Goal: Book appointment/travel/reservation

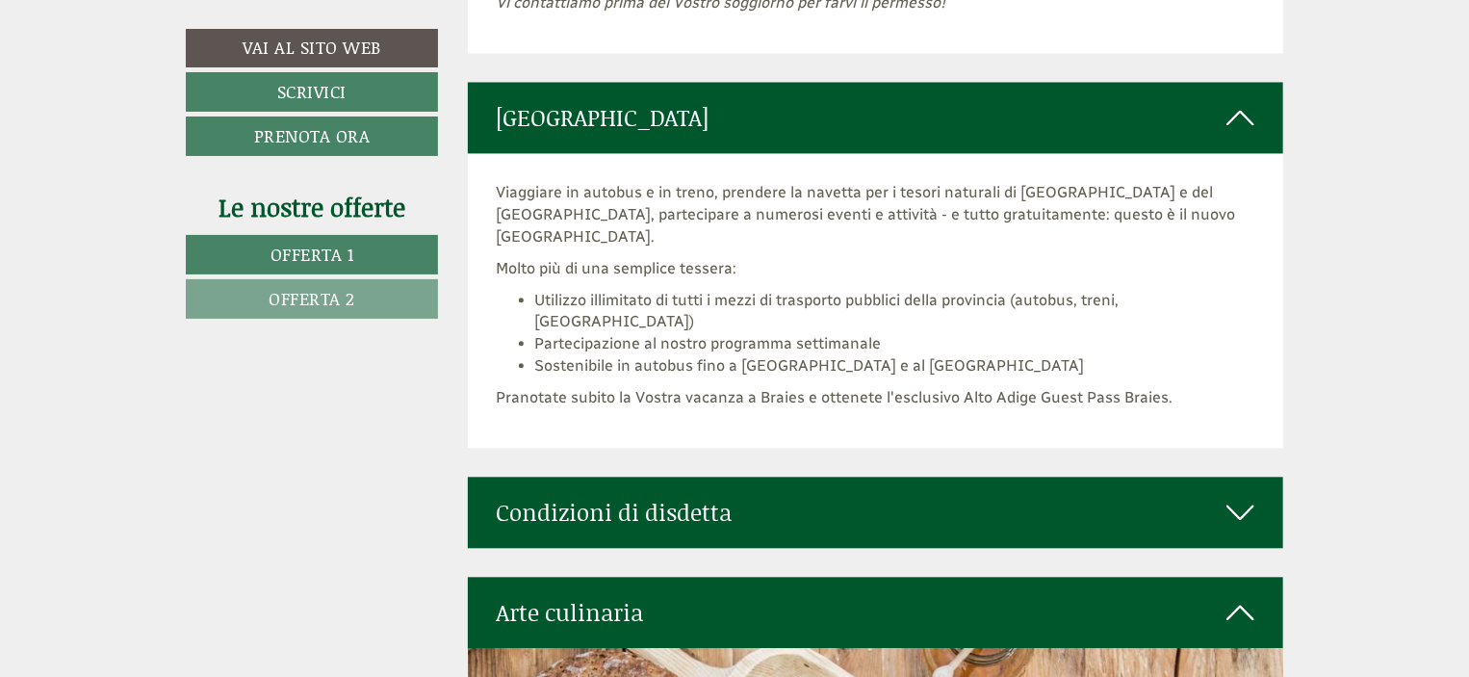
scroll to position [5711, 0]
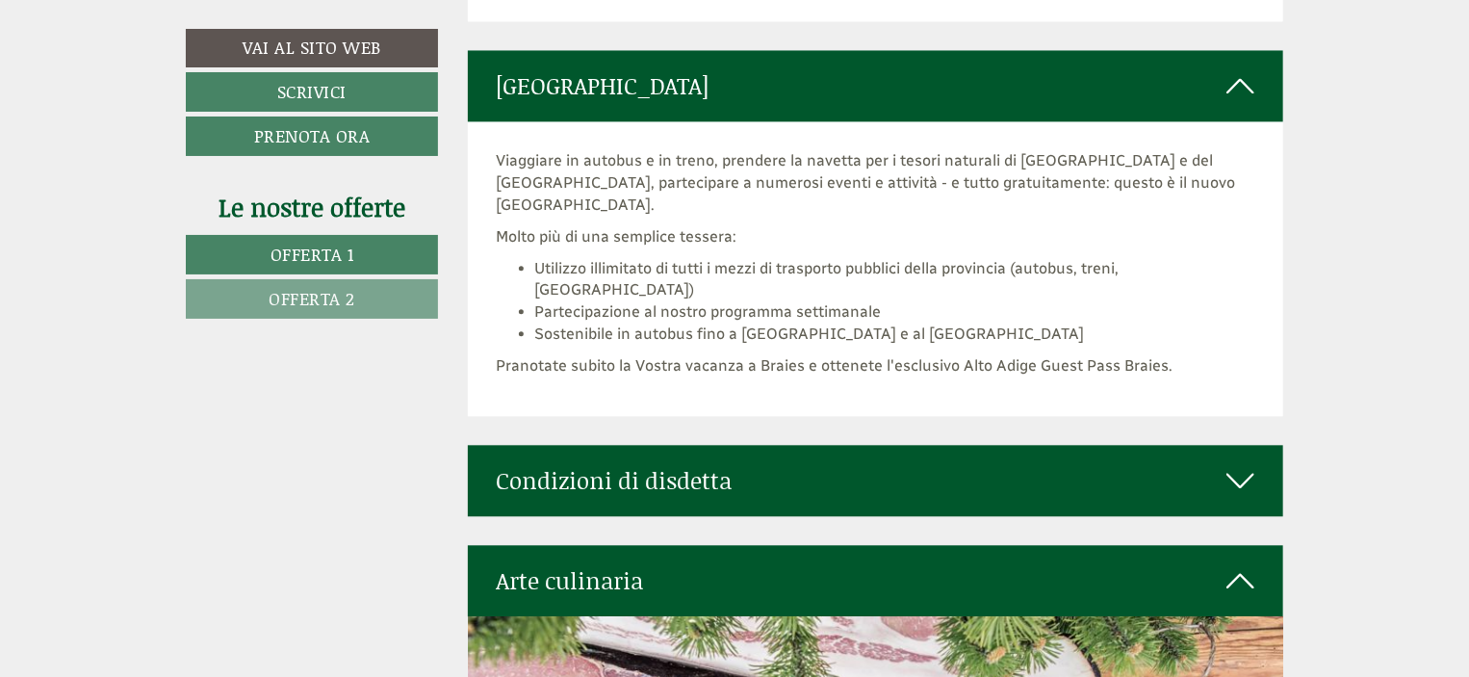
click at [1236, 464] on icon at bounding box center [1240, 480] width 28 height 33
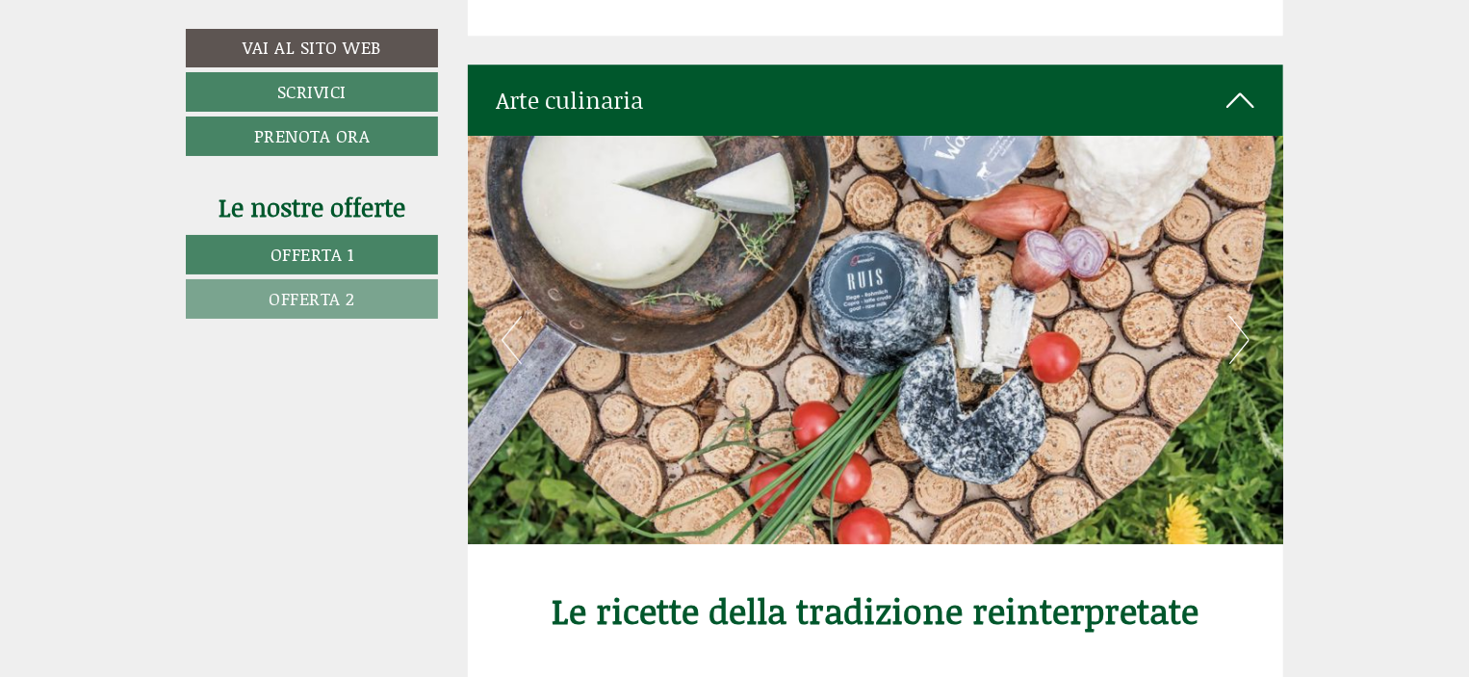
scroll to position [6476, 0]
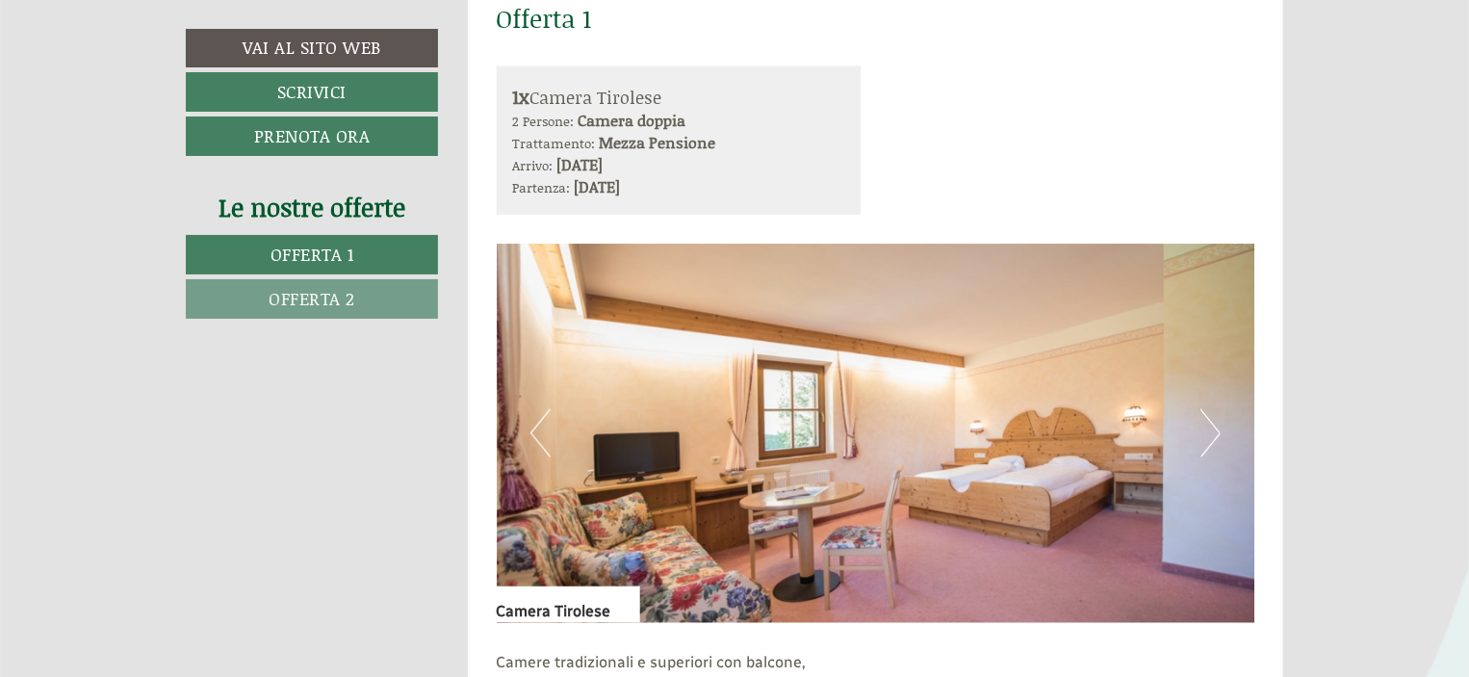
scroll to position [1129, 0]
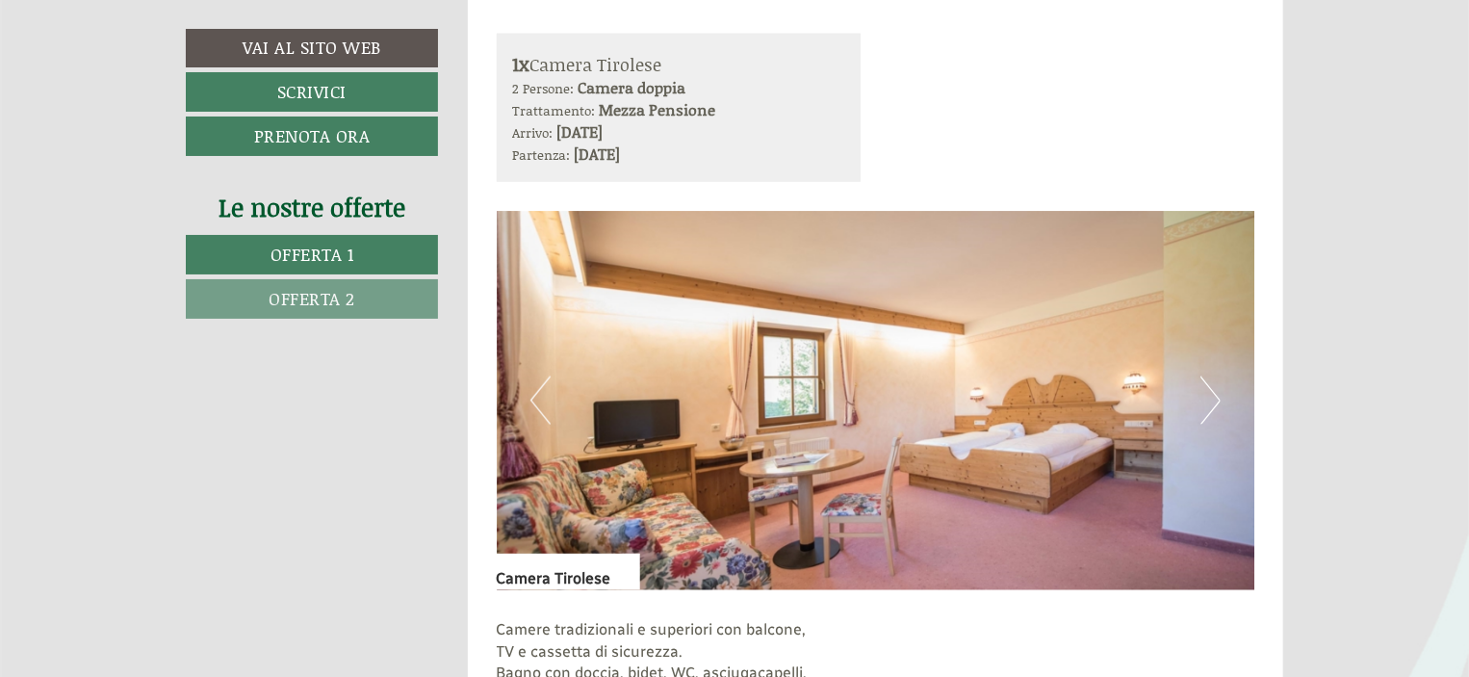
click at [1215, 397] on button "Next" at bounding box center [1210, 400] width 20 height 48
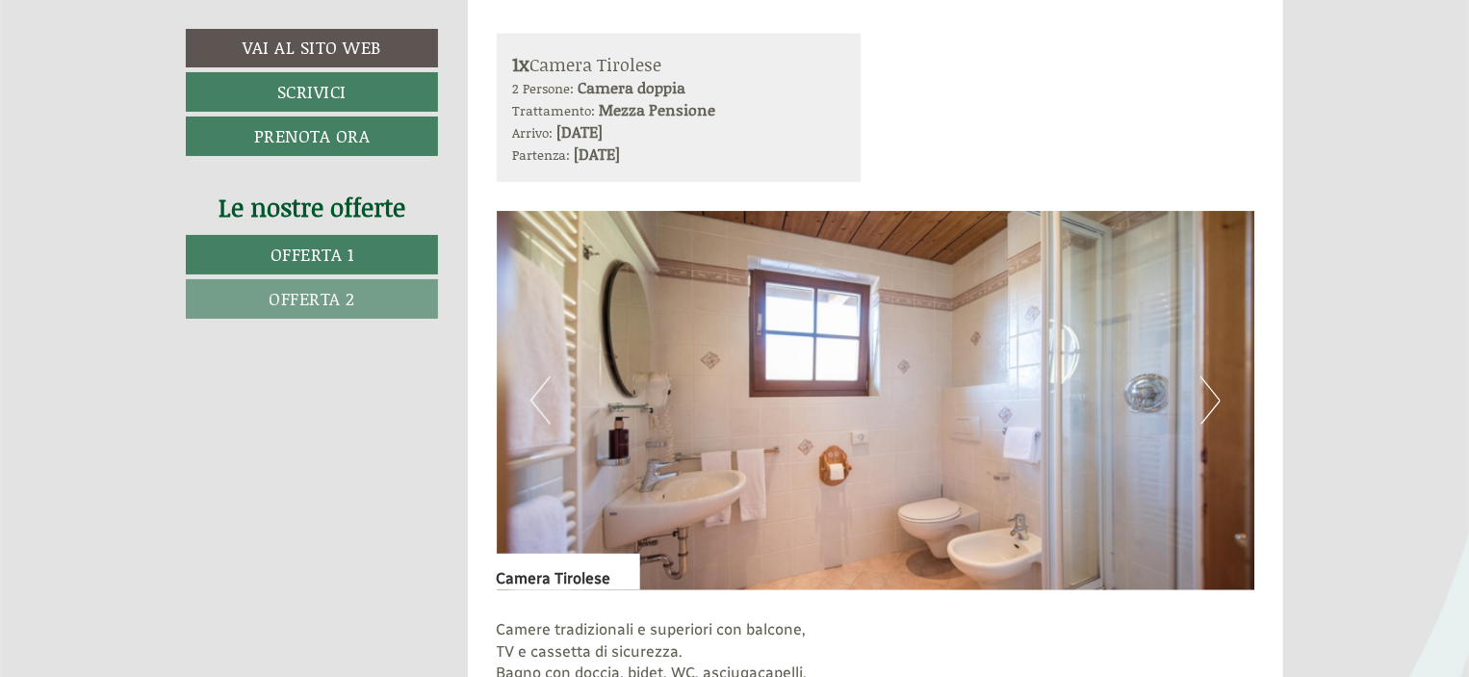
click at [1215, 397] on button "Next" at bounding box center [1210, 400] width 20 height 48
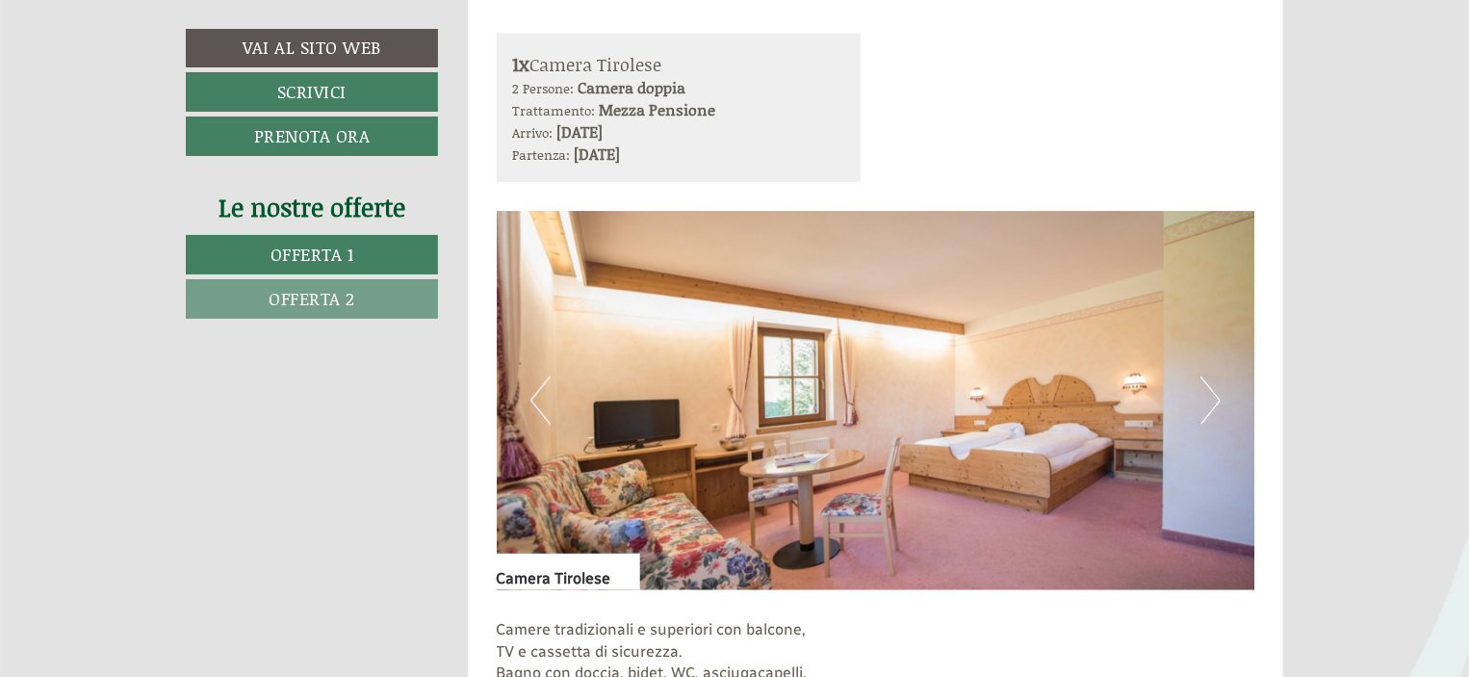
click at [1215, 397] on button "Next" at bounding box center [1210, 400] width 20 height 48
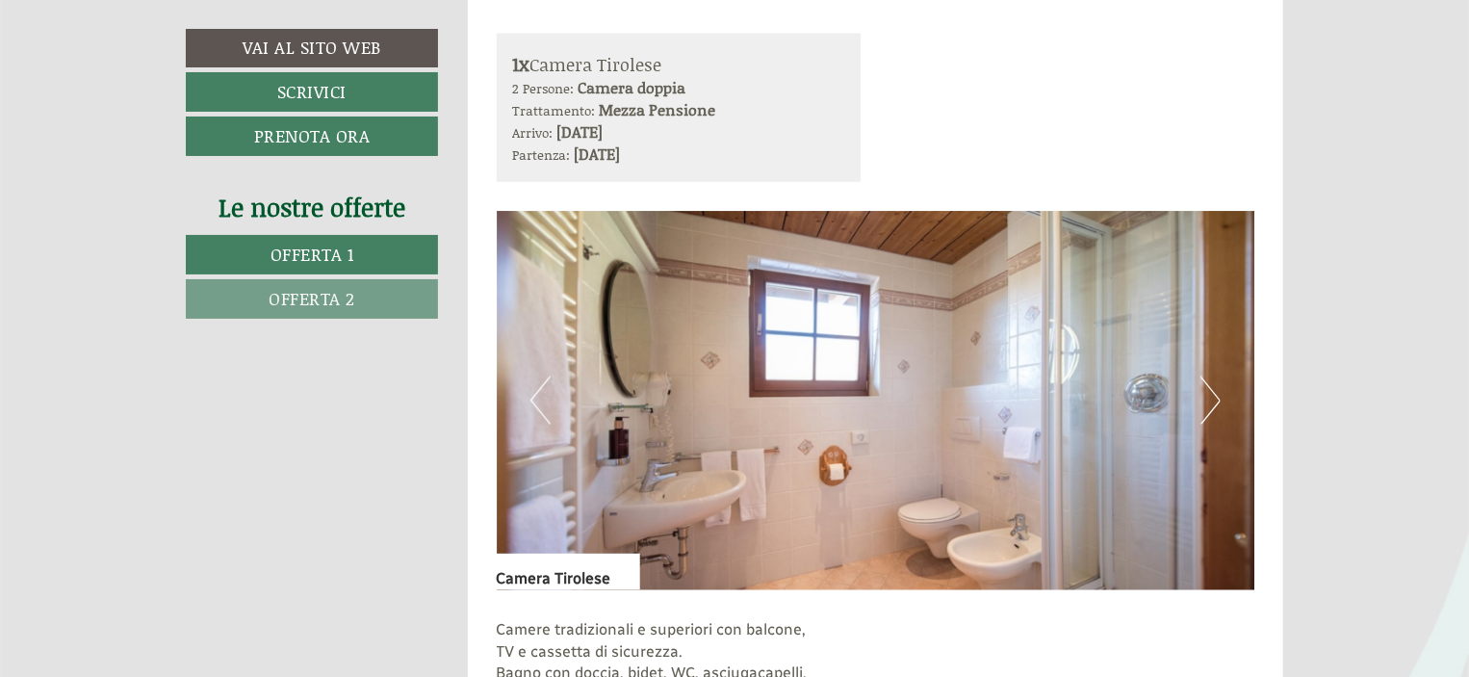
click at [1215, 397] on button "Next" at bounding box center [1210, 400] width 20 height 48
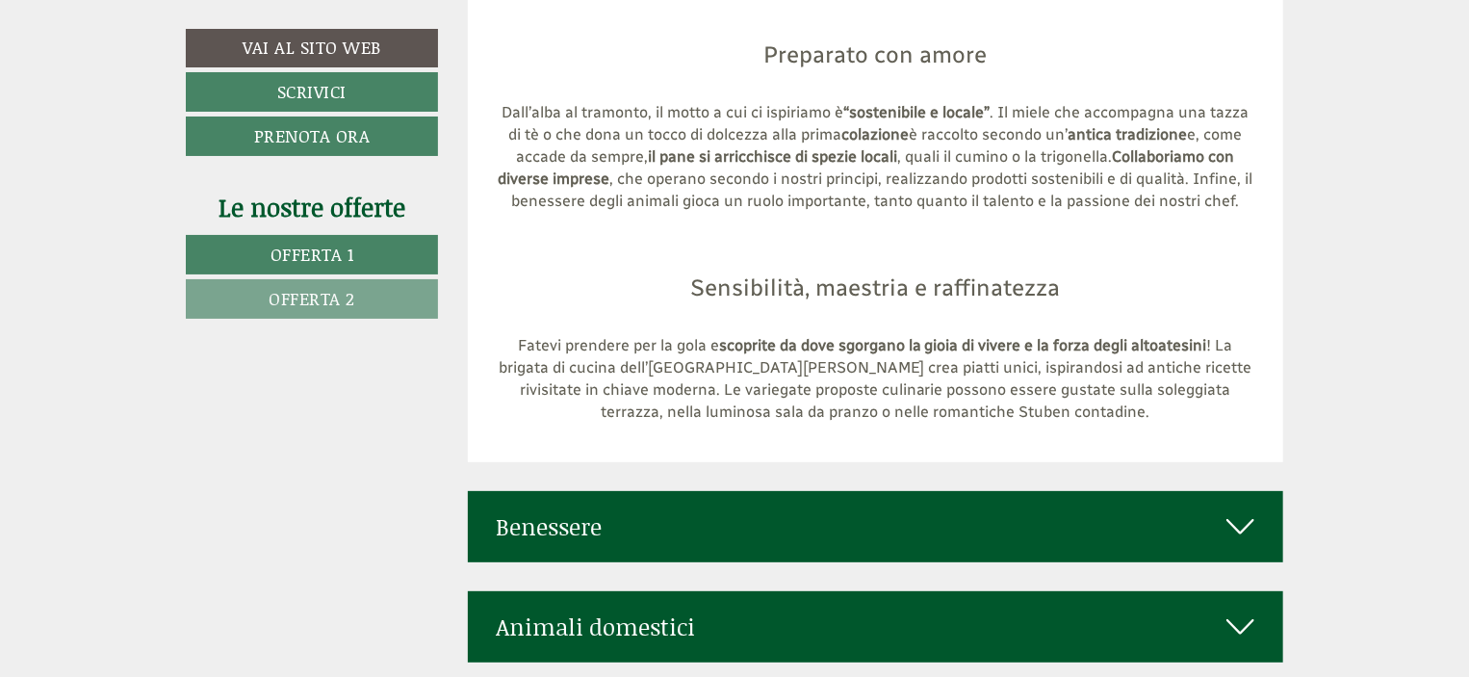
scroll to position [7417, 0]
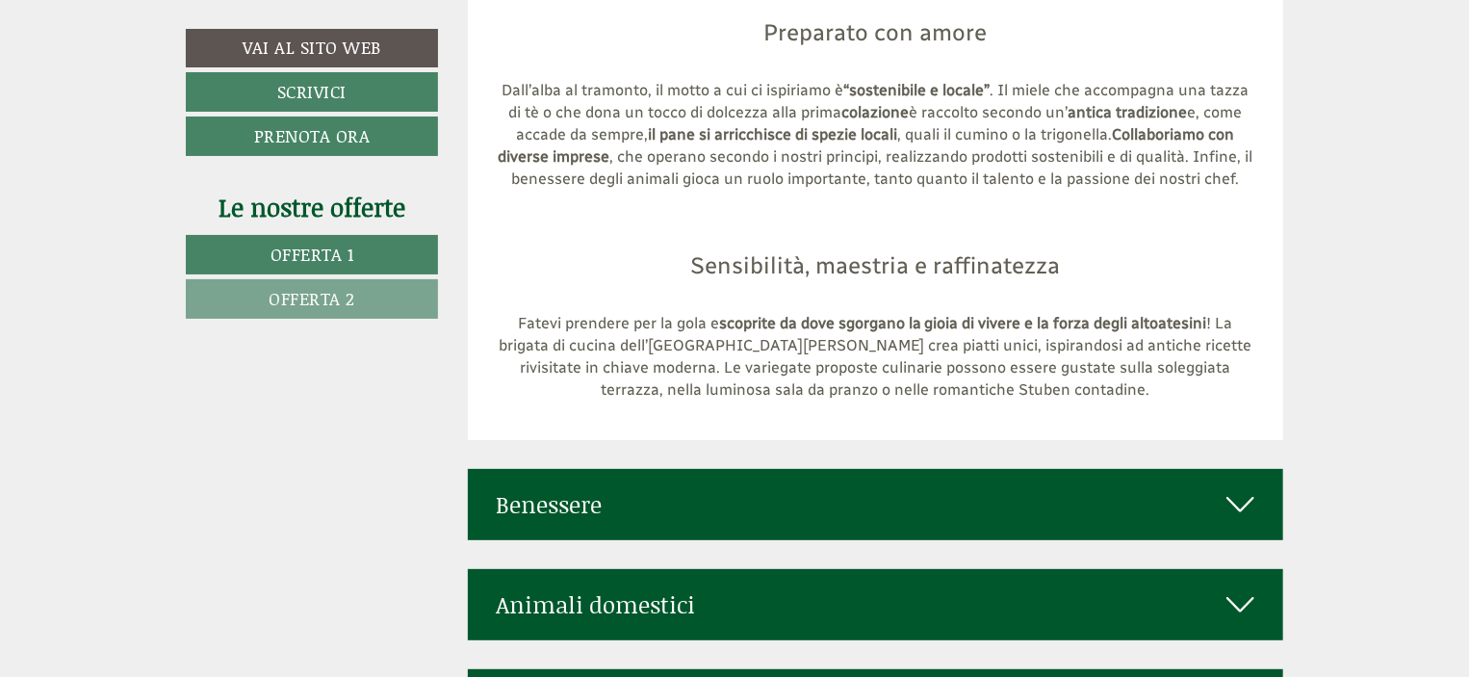
click at [1234, 488] on icon at bounding box center [1240, 504] width 28 height 33
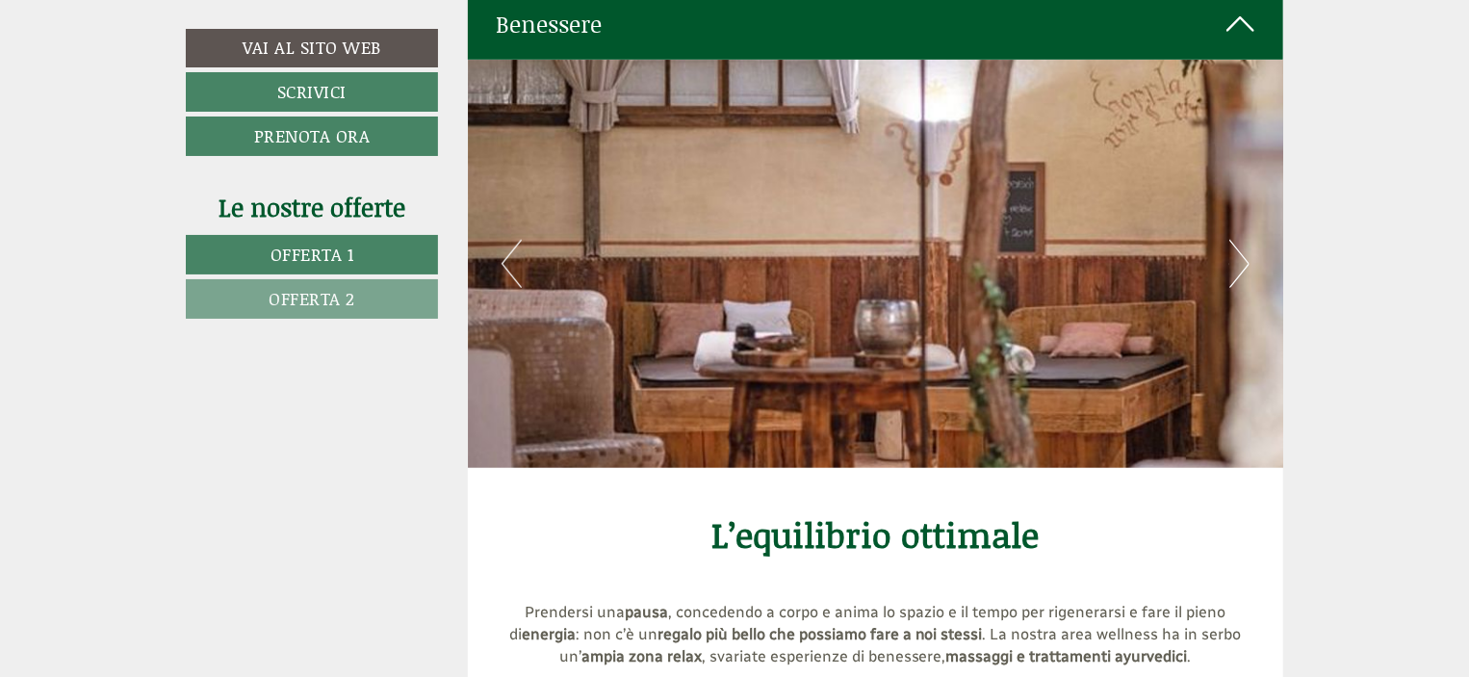
scroll to position [7860, 0]
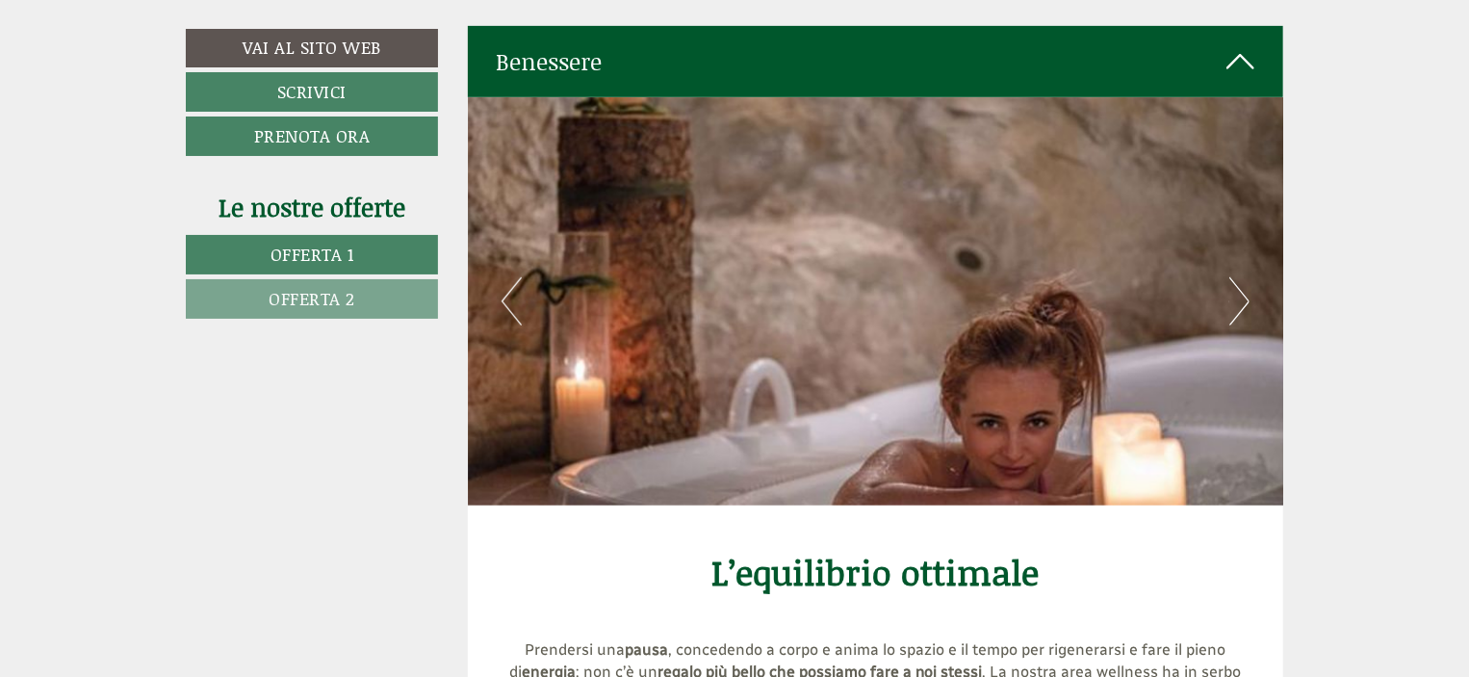
drag, startPoint x: 1222, startPoint y: 282, endPoint x: 1253, endPoint y: 265, distance: 35.3
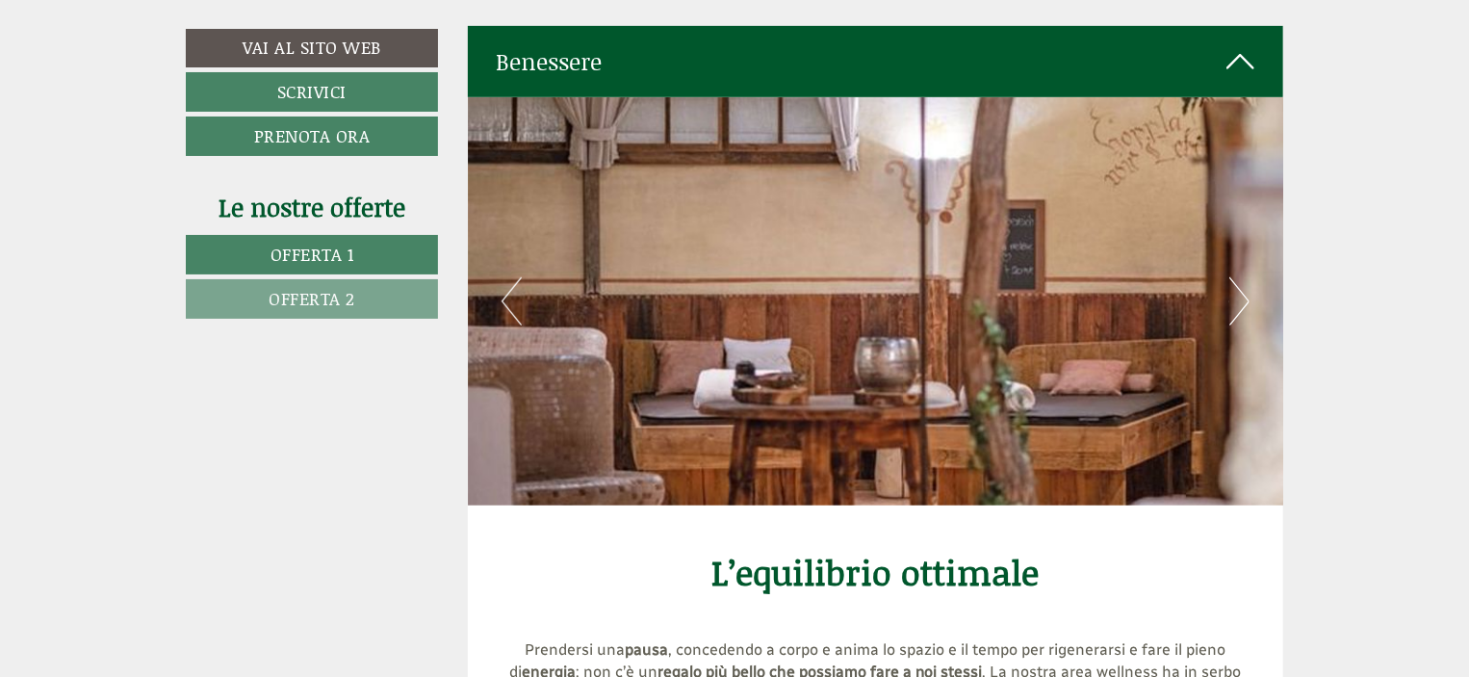
drag, startPoint x: 1253, startPoint y: 265, endPoint x: 515, endPoint y: 265, distance: 738.3
click at [515, 277] on button "Previous" at bounding box center [512, 301] width 20 height 48
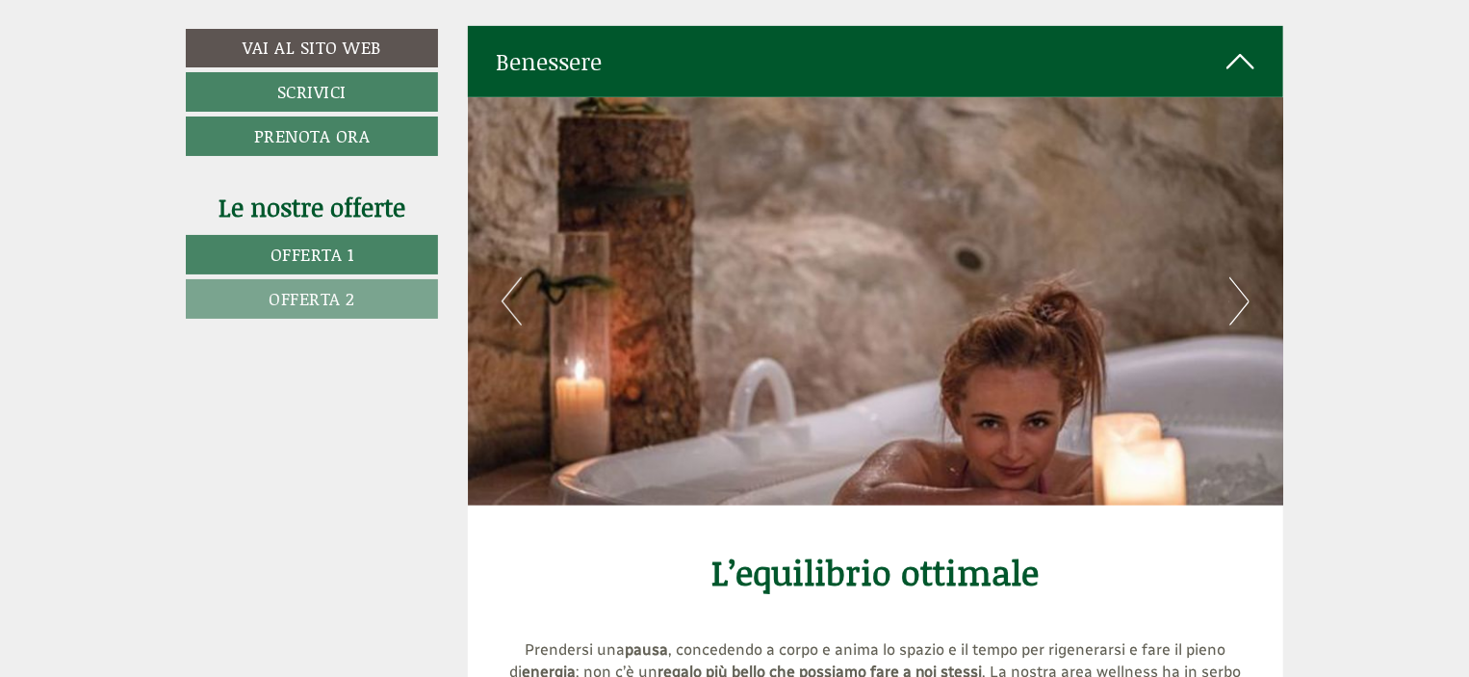
click at [515, 277] on button "Previous" at bounding box center [512, 301] width 20 height 48
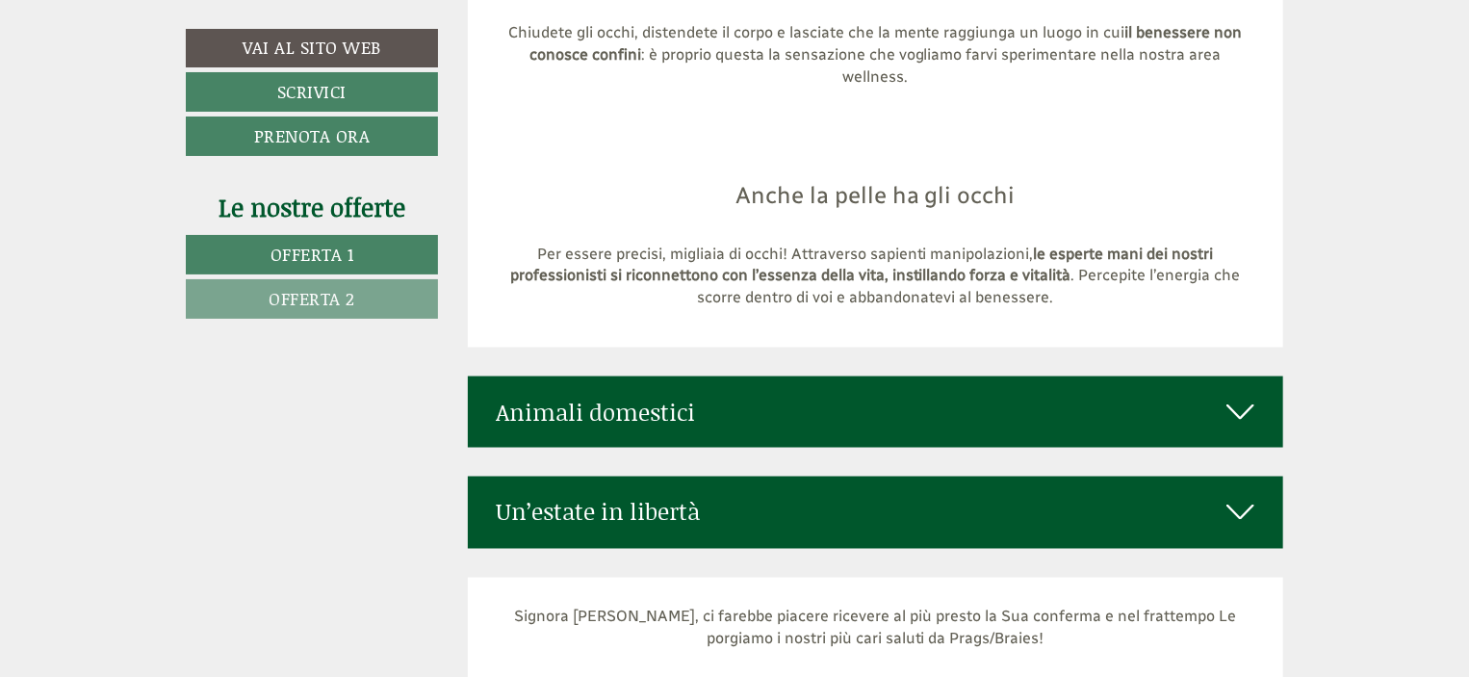
scroll to position [8678, 0]
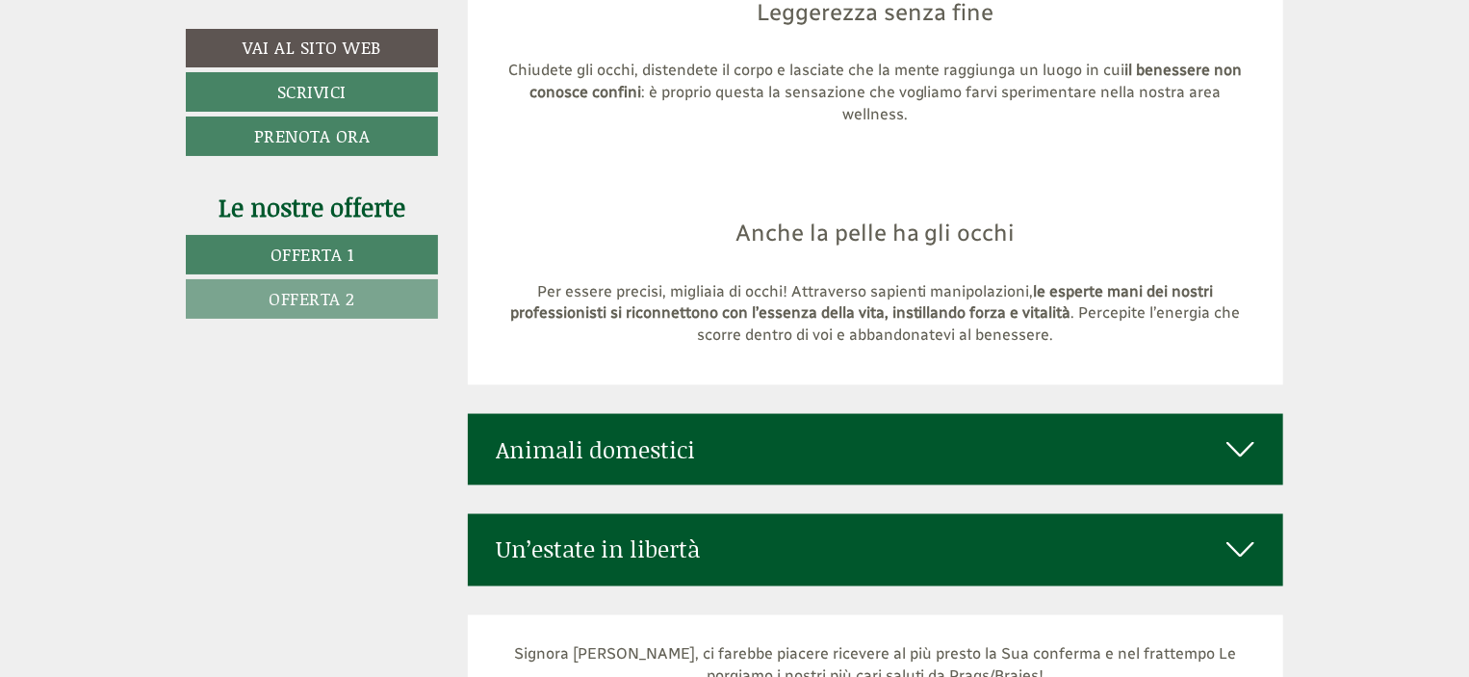
scroll to position [8652, 0]
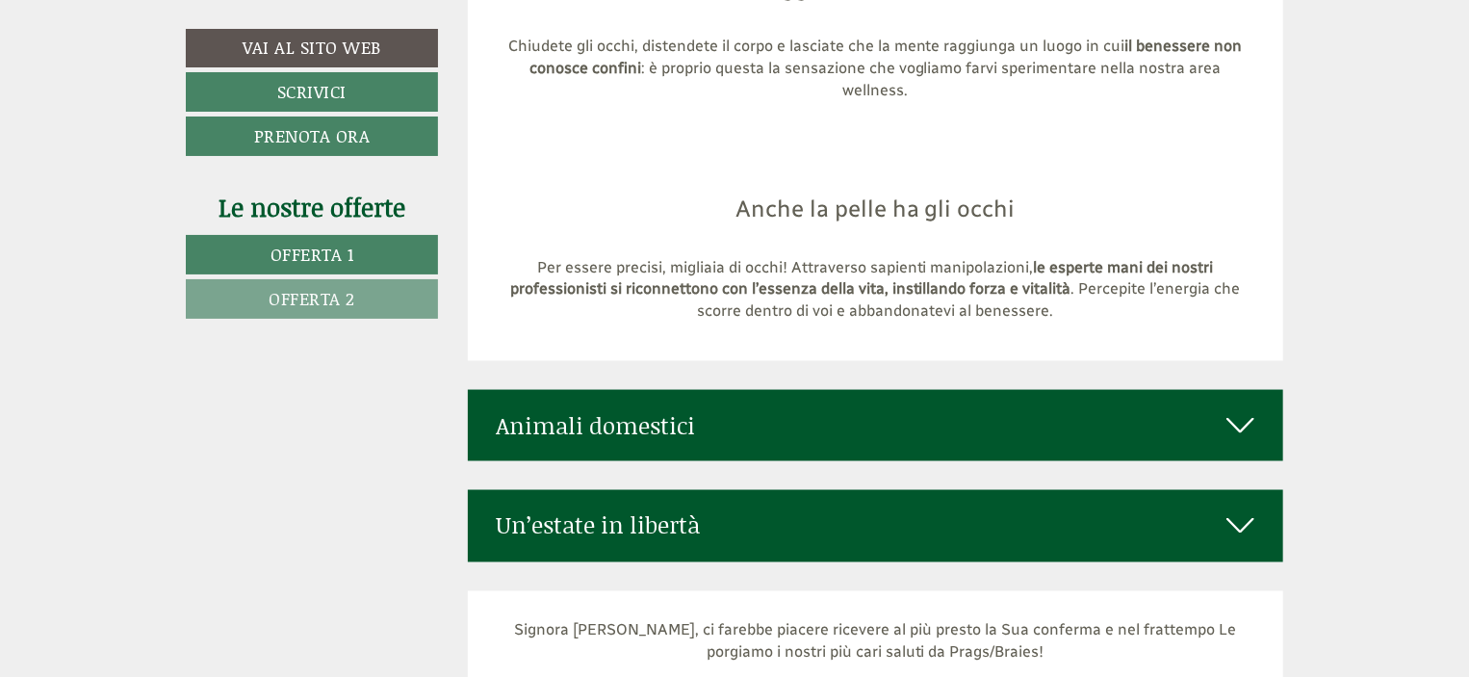
click at [1238, 409] on icon at bounding box center [1240, 425] width 28 height 33
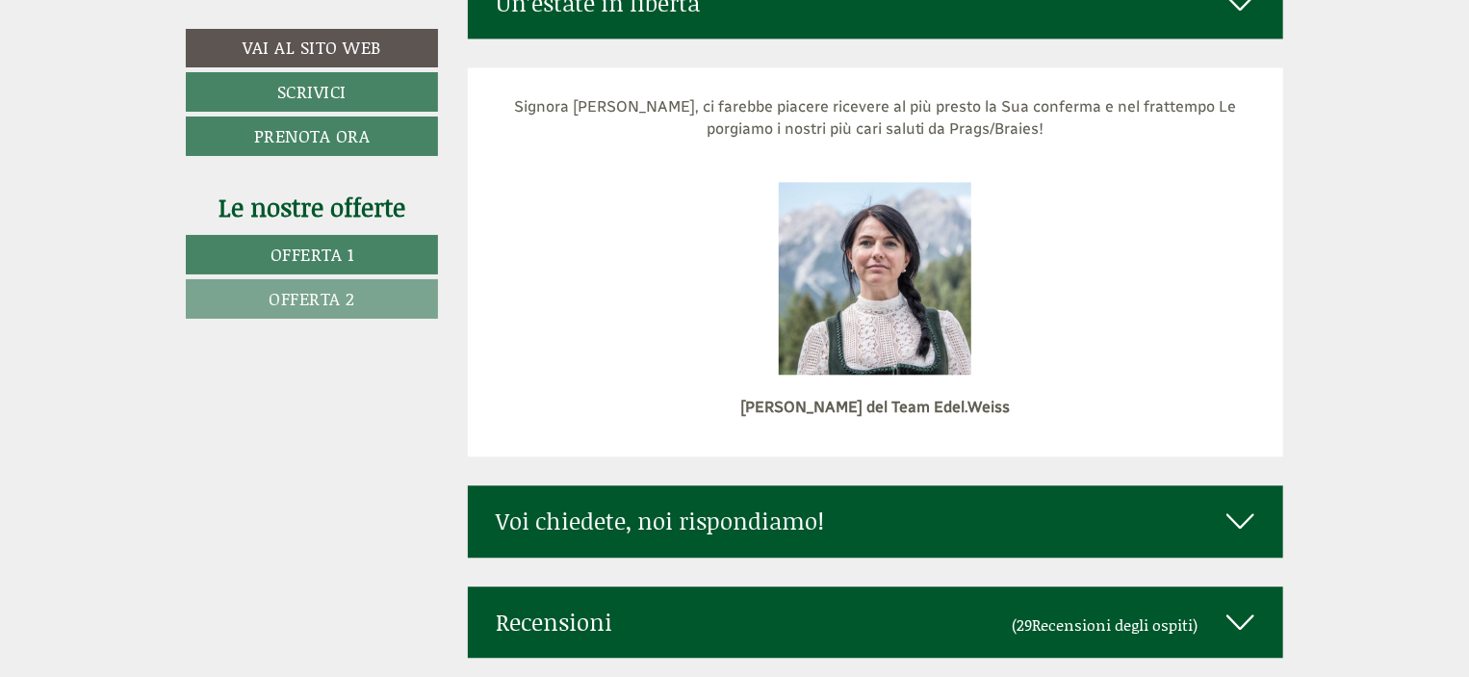
scroll to position [9529, 0]
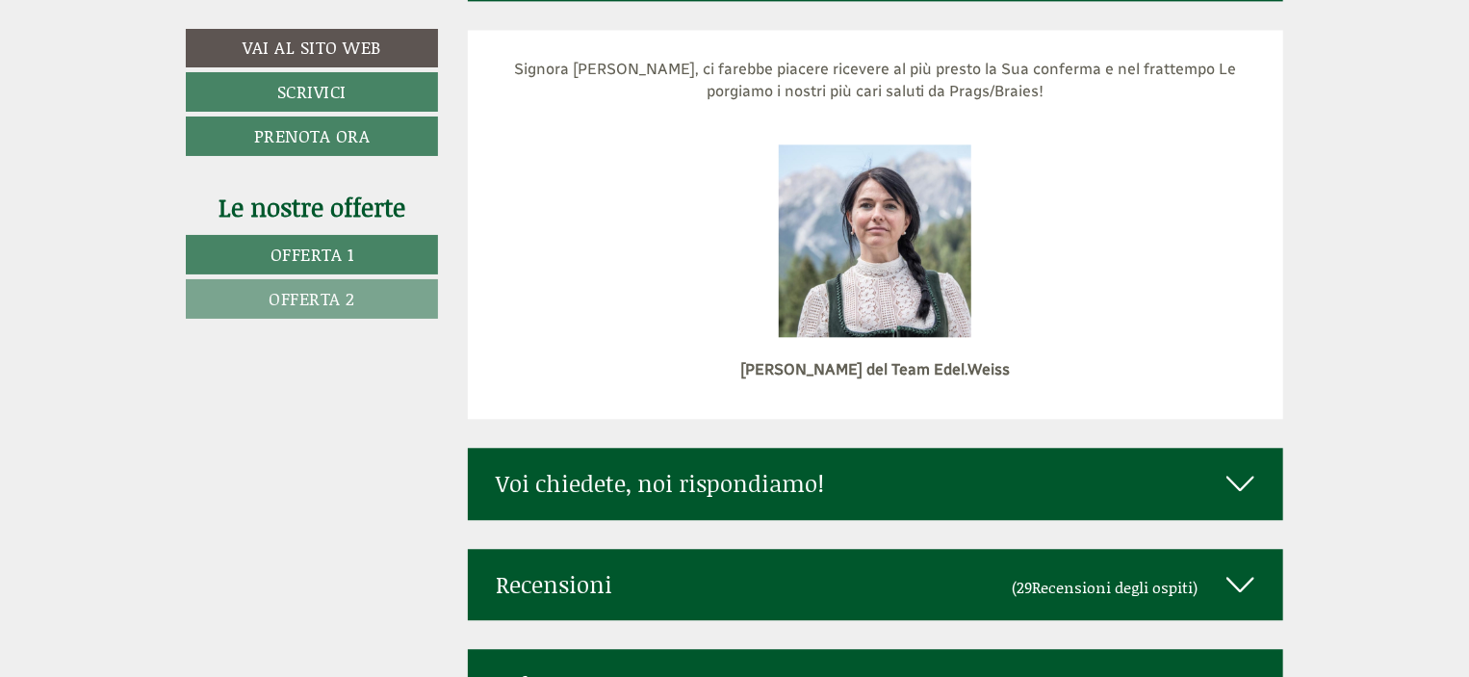
click at [1237, 467] on icon at bounding box center [1240, 483] width 28 height 33
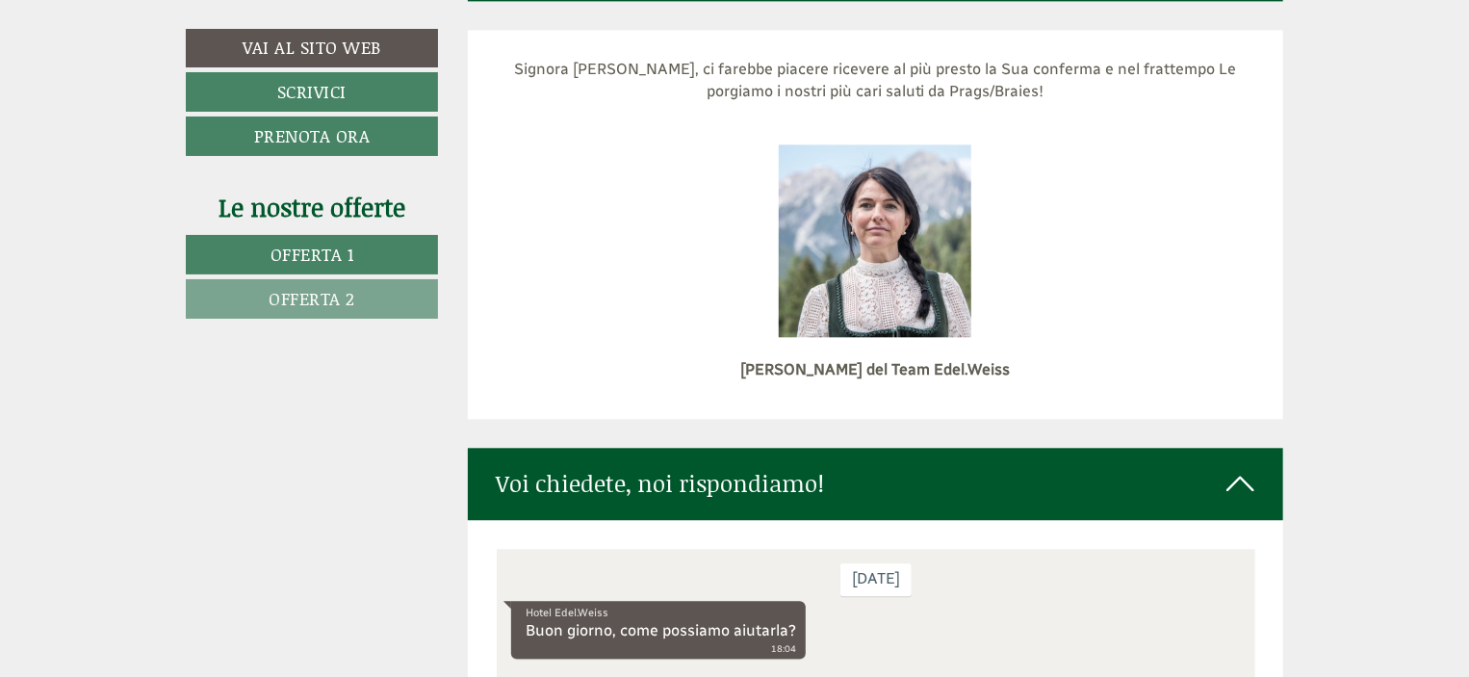
click at [1237, 467] on icon at bounding box center [1240, 483] width 28 height 33
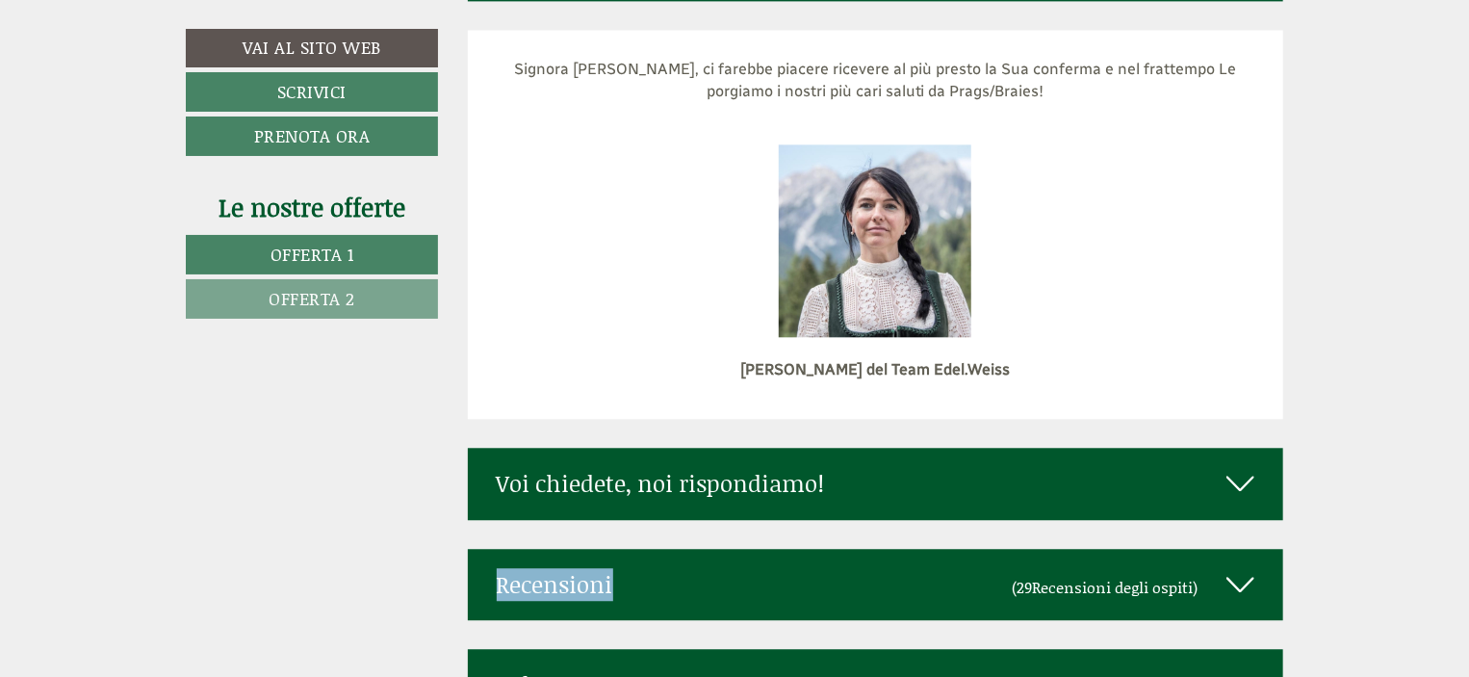
drag, startPoint x: 1237, startPoint y: 420, endPoint x: 1240, endPoint y: 509, distance: 89.6
click at [1236, 568] on icon at bounding box center [1240, 584] width 28 height 33
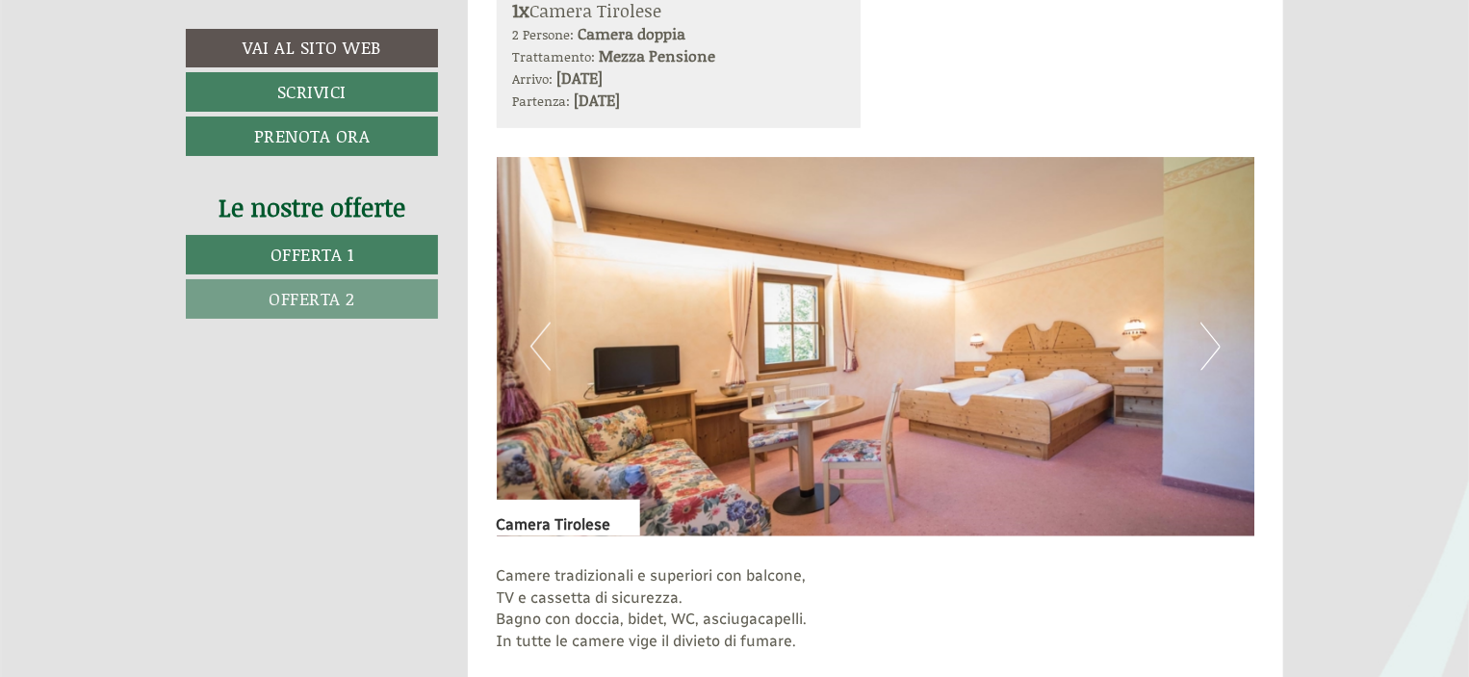
scroll to position [1721, 0]
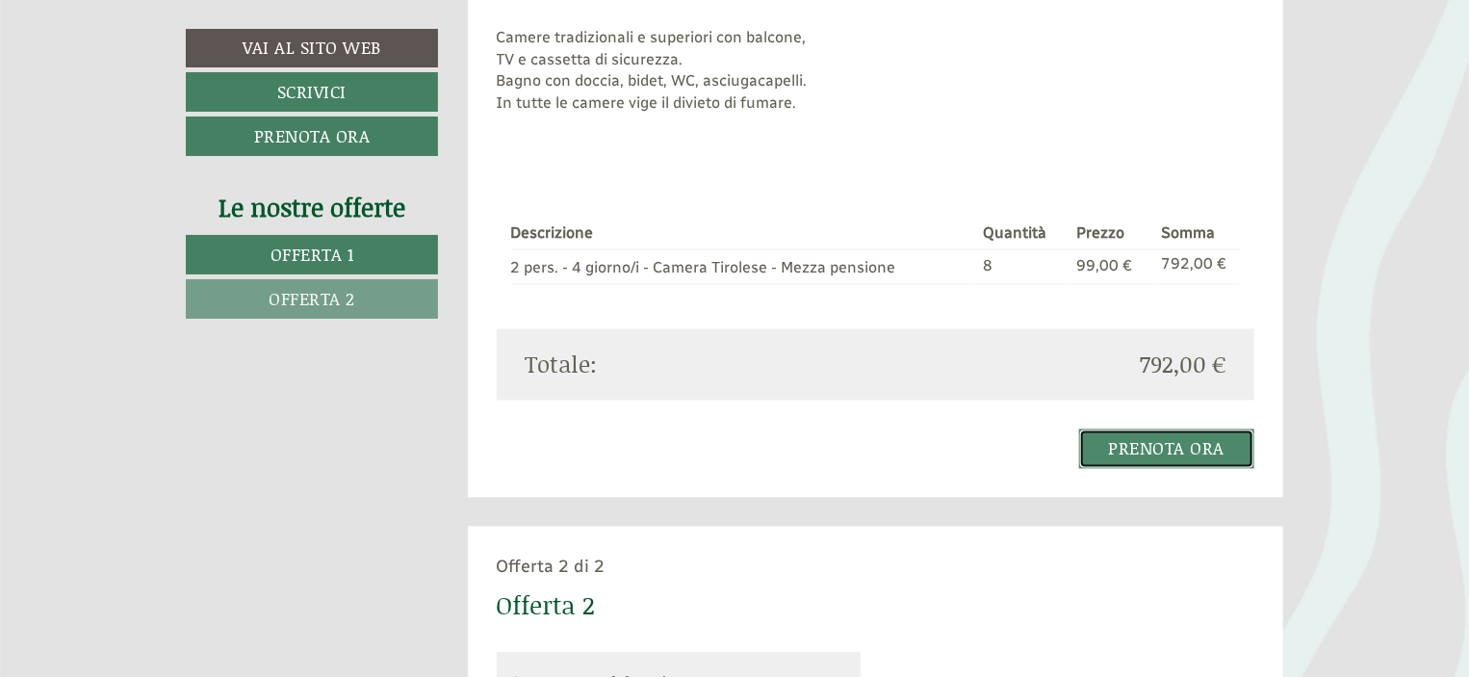
click at [1140, 447] on link "Prenota ora" at bounding box center [1167, 448] width 176 height 39
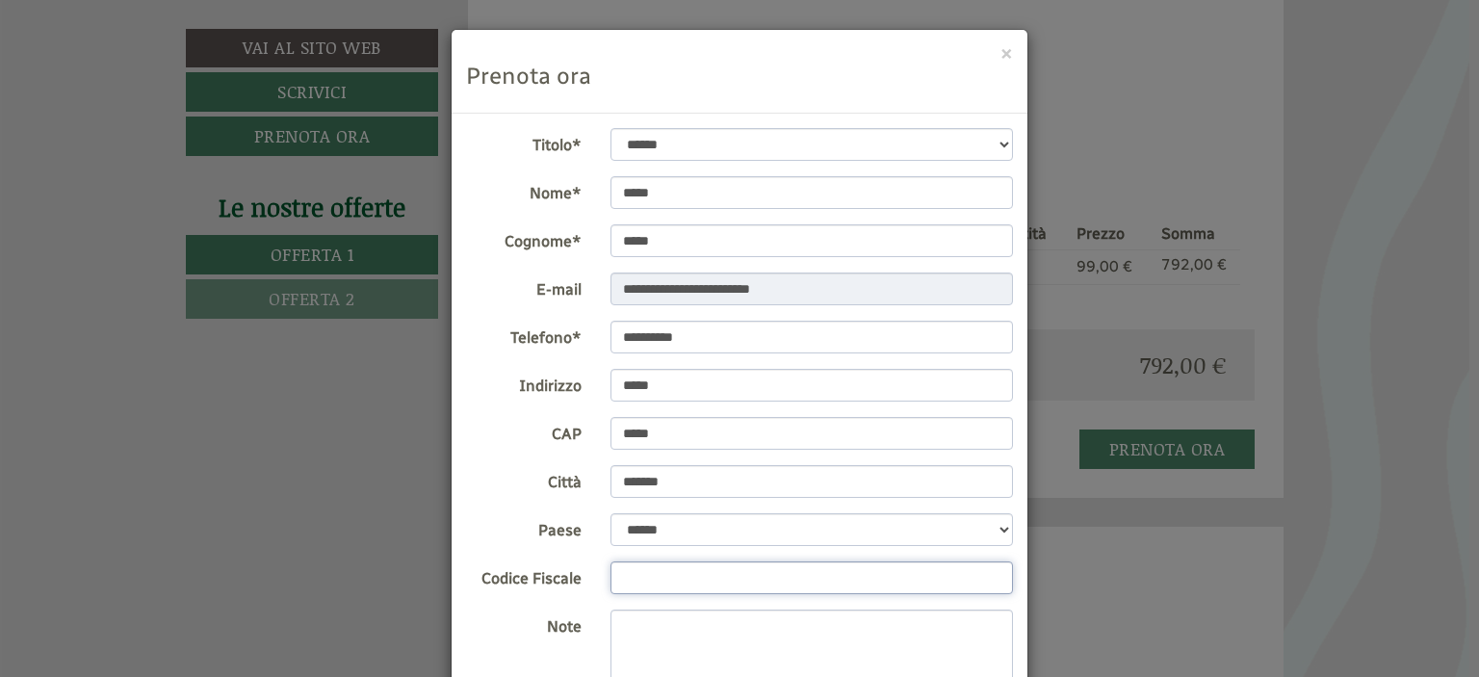
click at [666, 570] on input "Codice Fiscale" at bounding box center [811, 577] width 403 height 33
type input "*"
type input "**********"
click at [1305, 555] on div "**********" at bounding box center [739, 338] width 1479 height 677
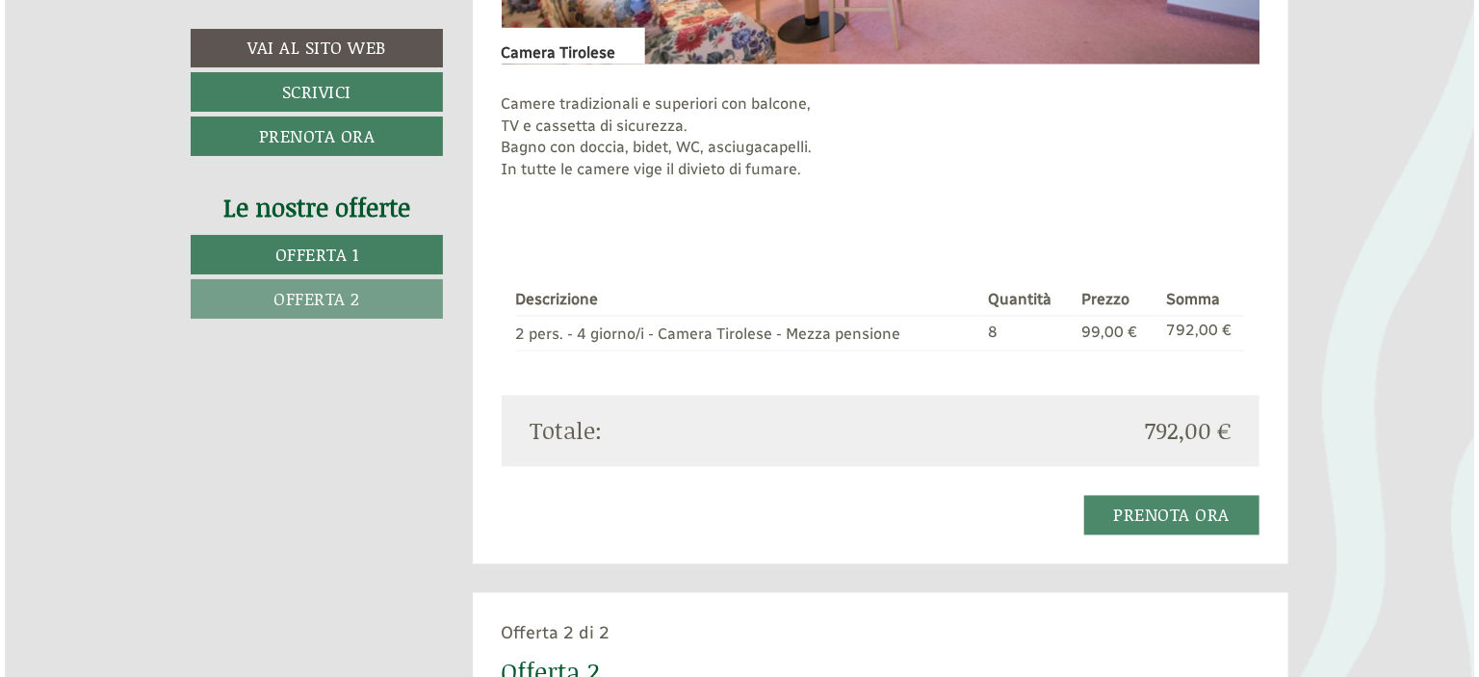
scroll to position [1641, 0]
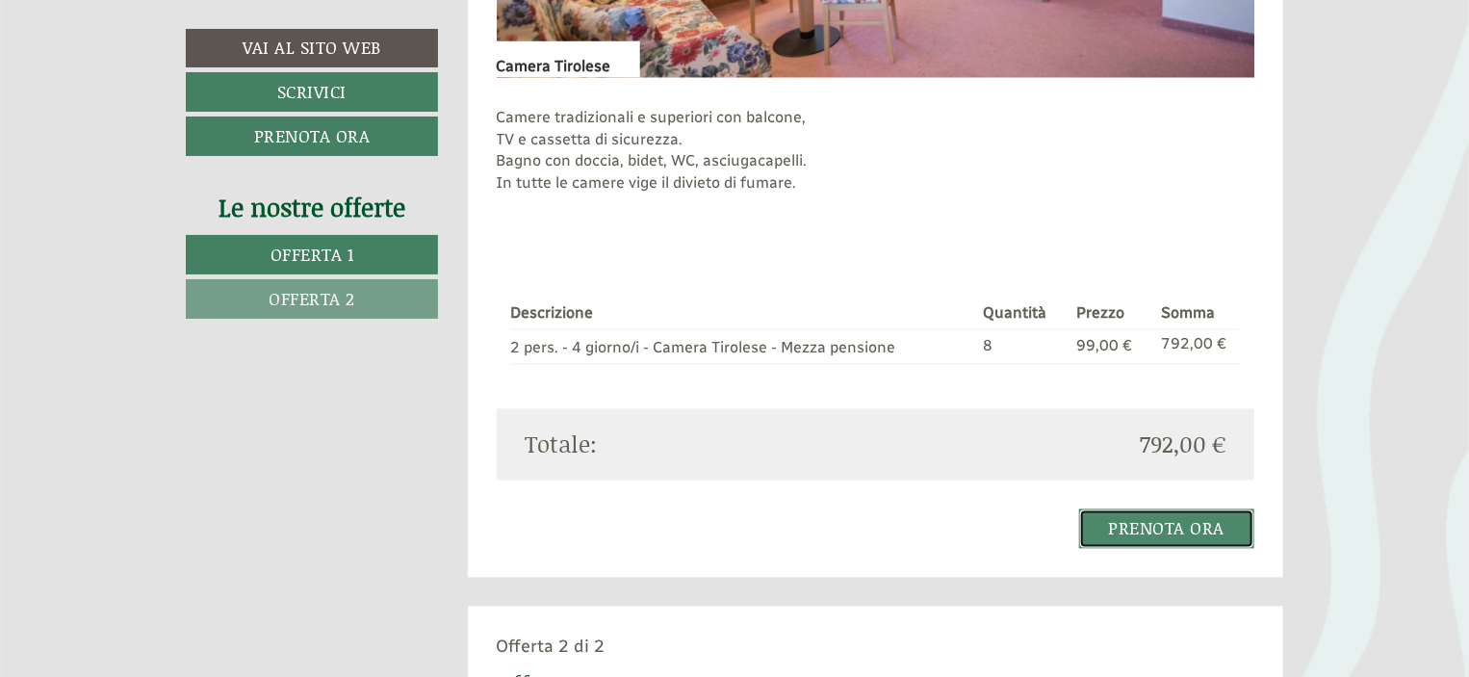
click at [1149, 530] on link "Prenota ora" at bounding box center [1167, 528] width 176 height 39
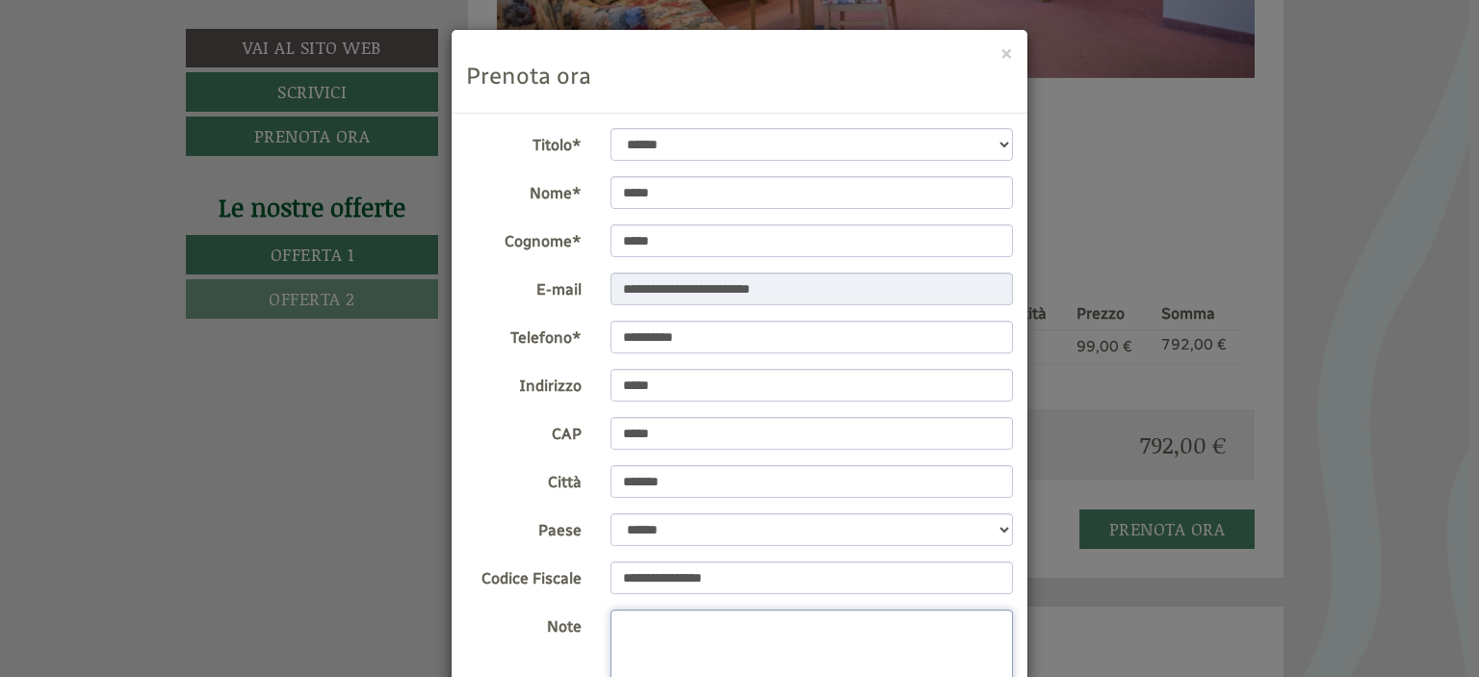
click at [676, 642] on textarea "Note" at bounding box center [811, 657] width 403 height 96
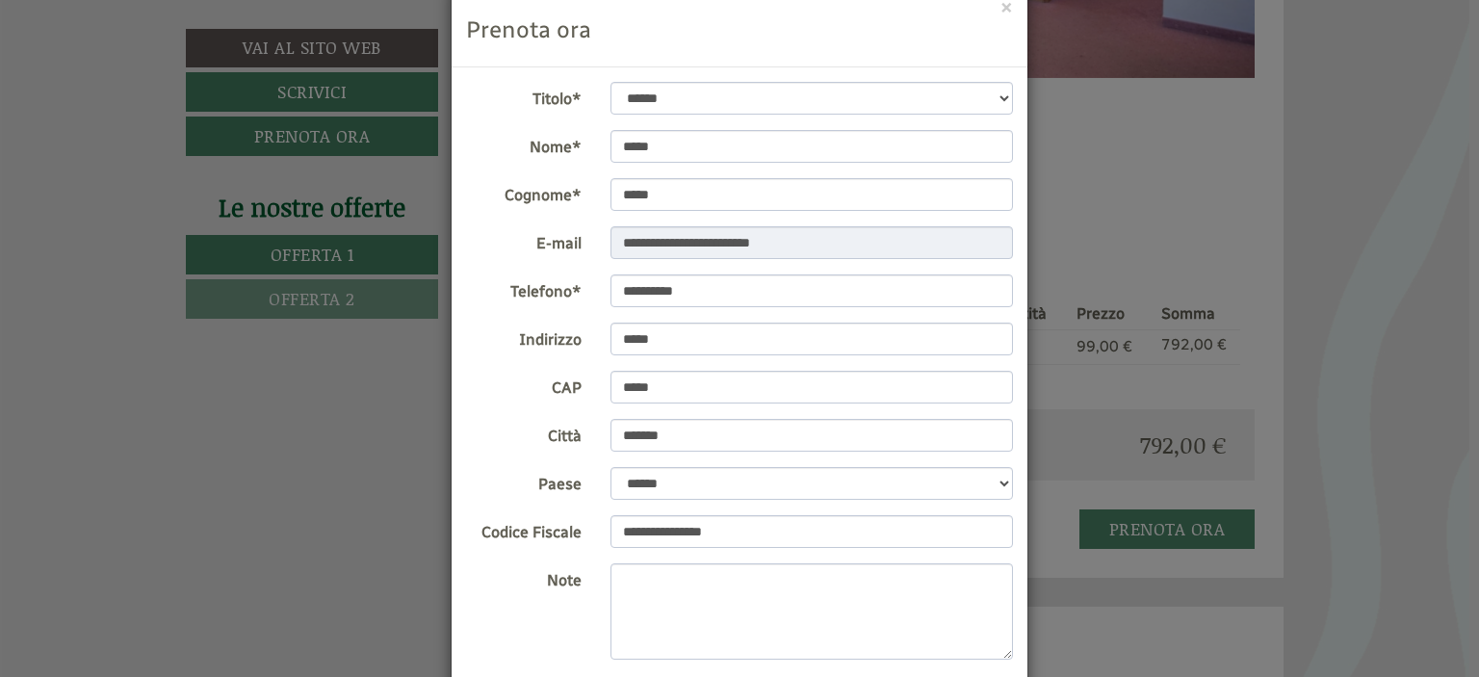
scroll to position [49, 0]
click at [694, 588] on textarea "Note" at bounding box center [811, 608] width 403 height 96
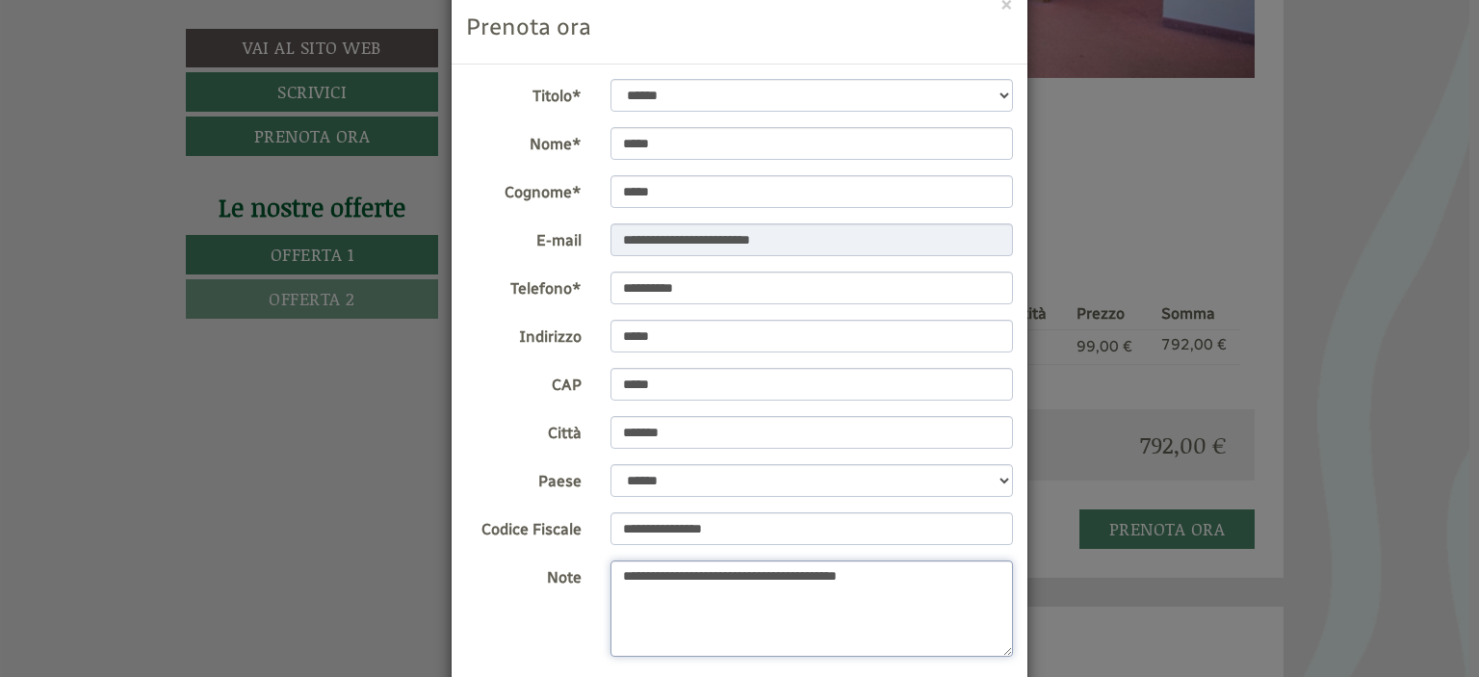
click at [906, 569] on textarea "**********" at bounding box center [811, 608] width 403 height 96
type textarea "**********"
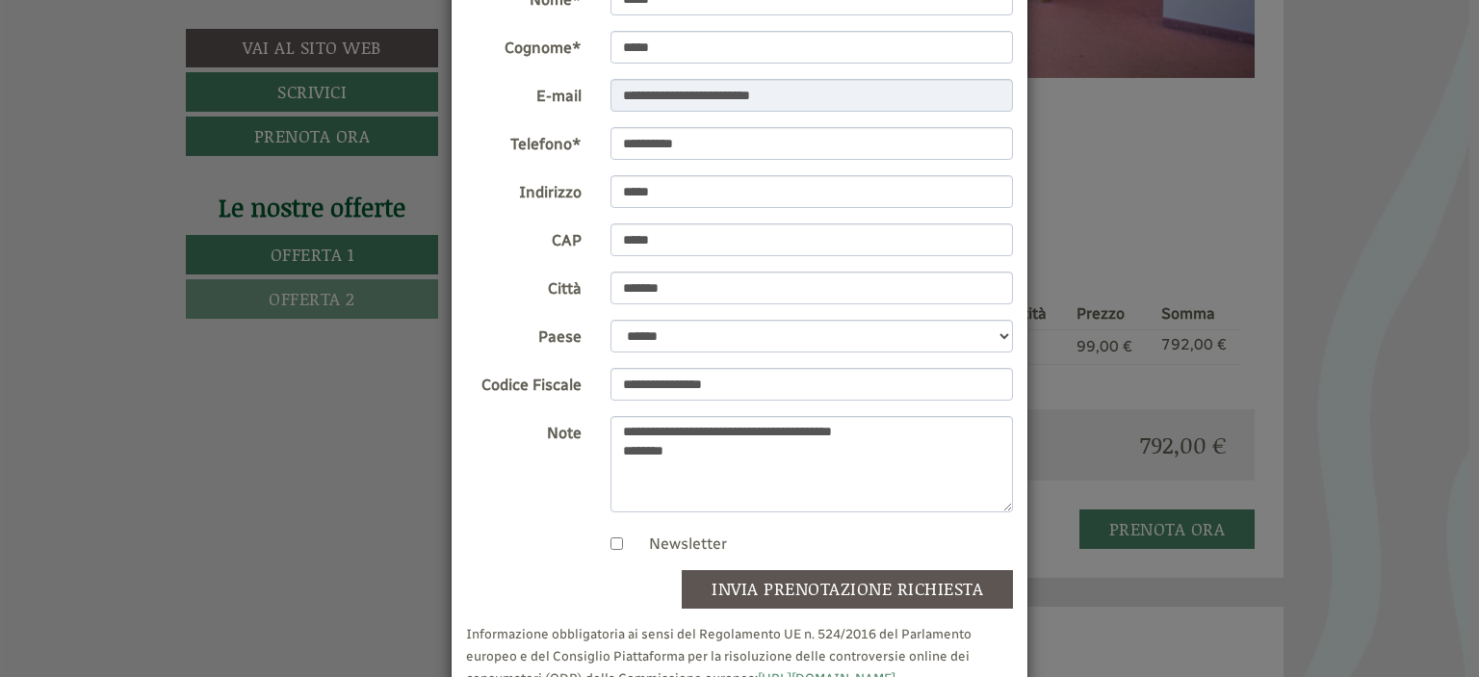
scroll to position [248, 0]
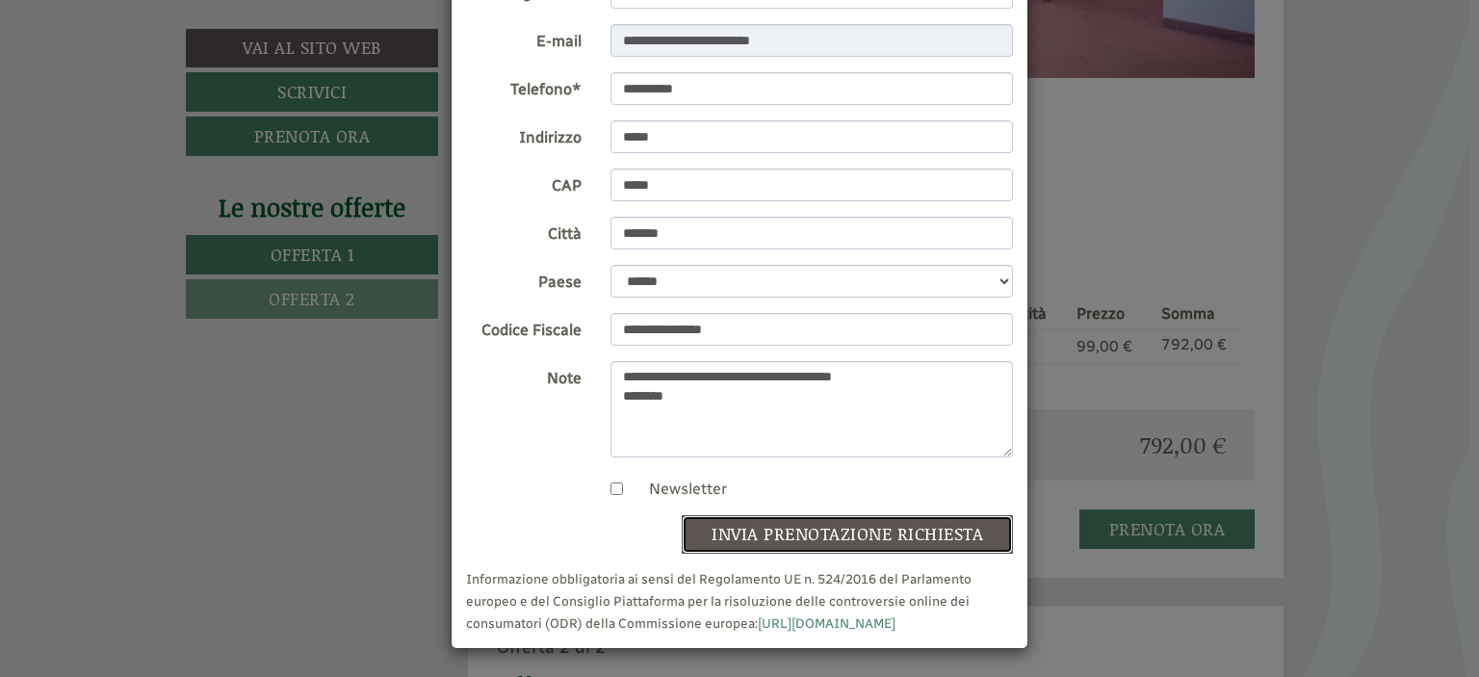
click at [782, 527] on button "invia prenotazione richiesta" at bounding box center [847, 534] width 331 height 39
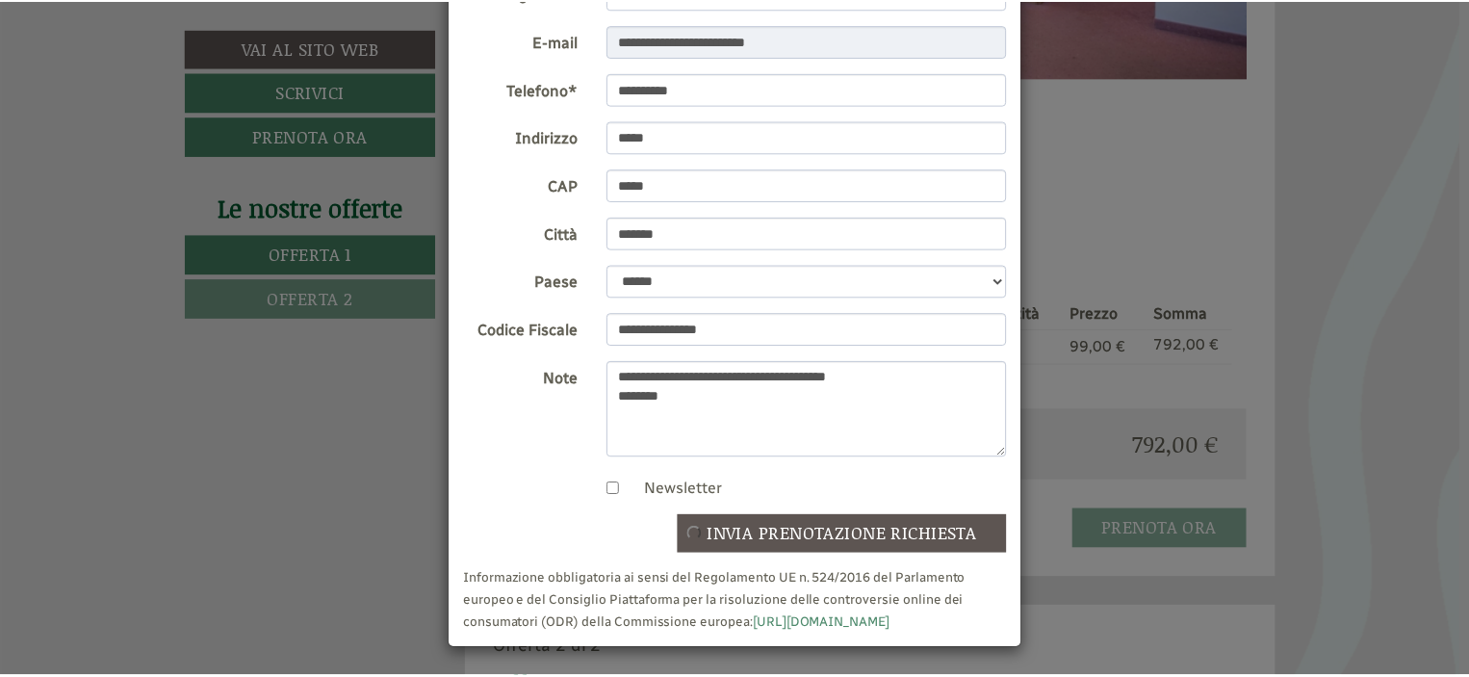
scroll to position [0, 0]
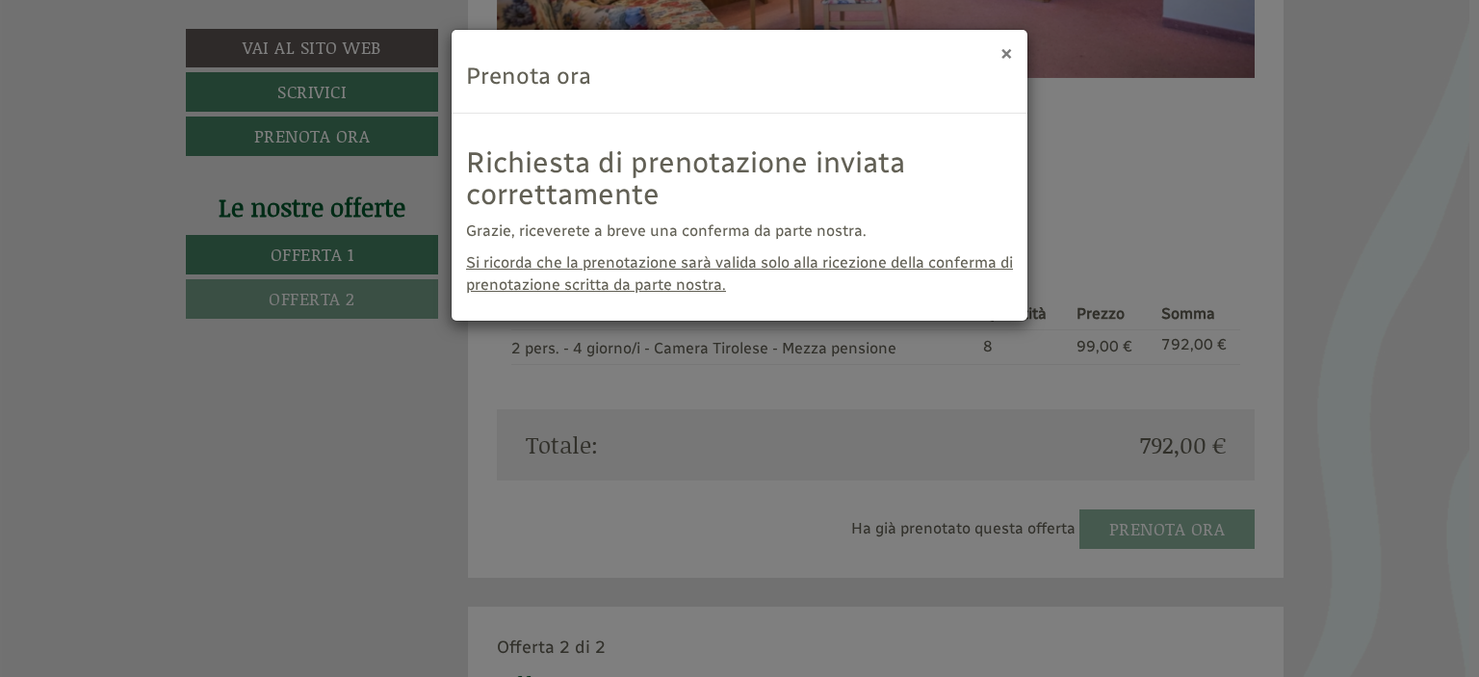
click at [1009, 54] on button "×" at bounding box center [1006, 52] width 13 height 20
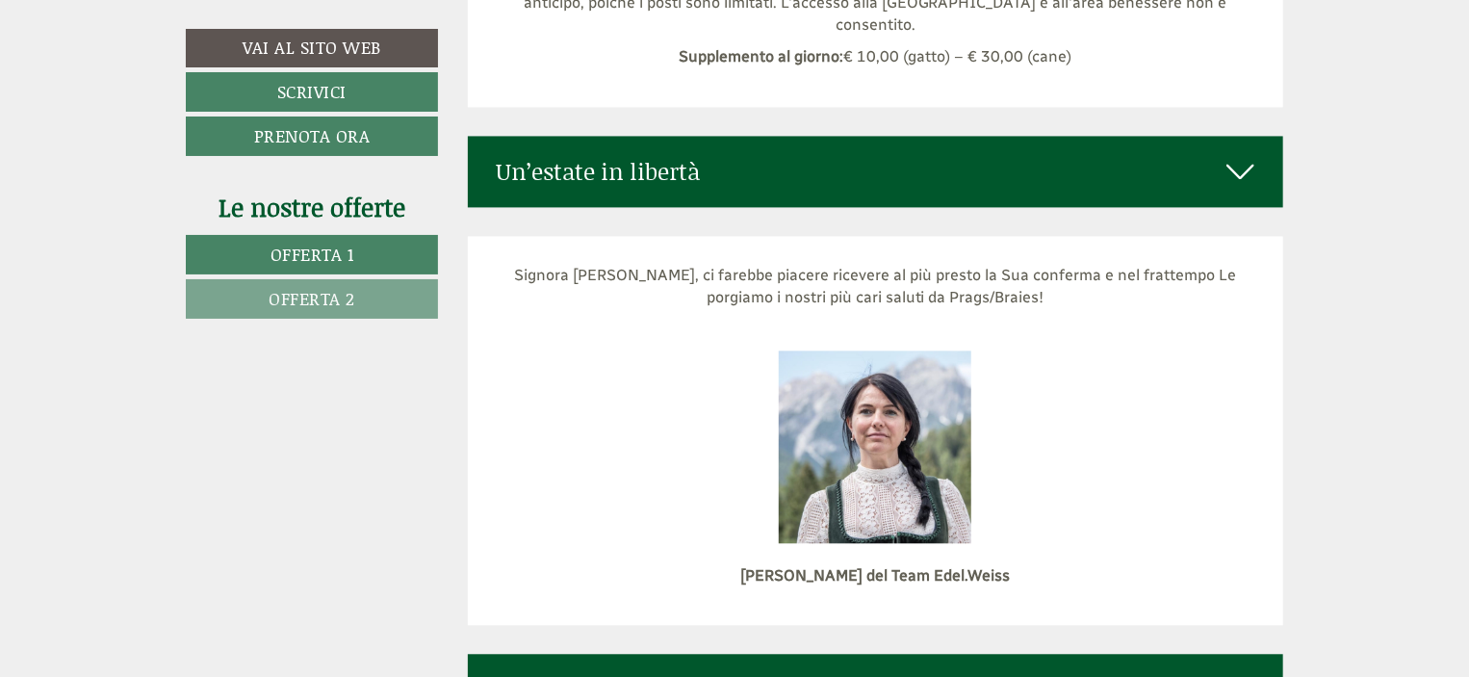
scroll to position [9296, 0]
